Goal: Task Accomplishment & Management: Manage account settings

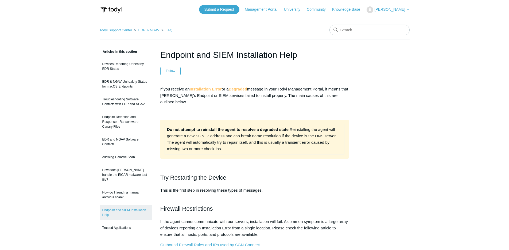
click at [107, 11] on img at bounding box center [111, 10] width 23 height 10
click at [107, 10] on img at bounding box center [111, 10] width 23 height 10
click at [400, 10] on span "[PERSON_NAME]" at bounding box center [390, 9] width 31 height 4
click at [401, 21] on link "My Support Requests" at bounding box center [393, 20] width 52 height 9
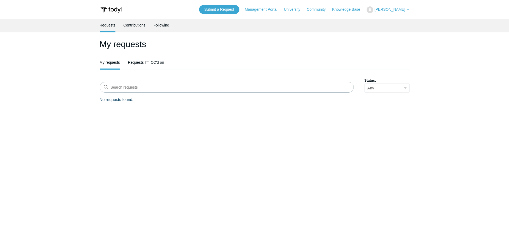
click at [105, 10] on img at bounding box center [111, 10] width 23 height 10
